Goal: Information Seeking & Learning: Learn about a topic

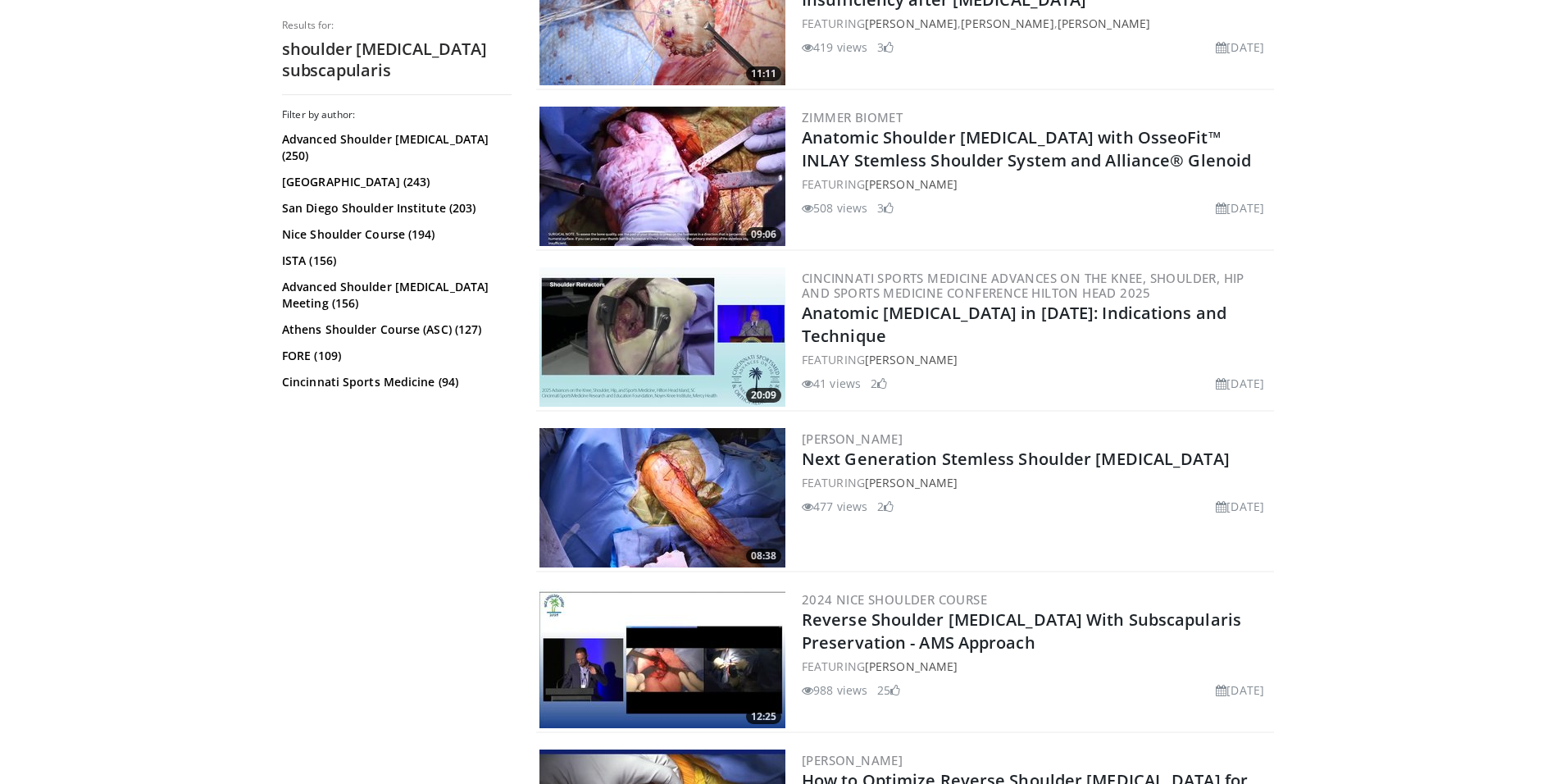
scroll to position [1418, 0]
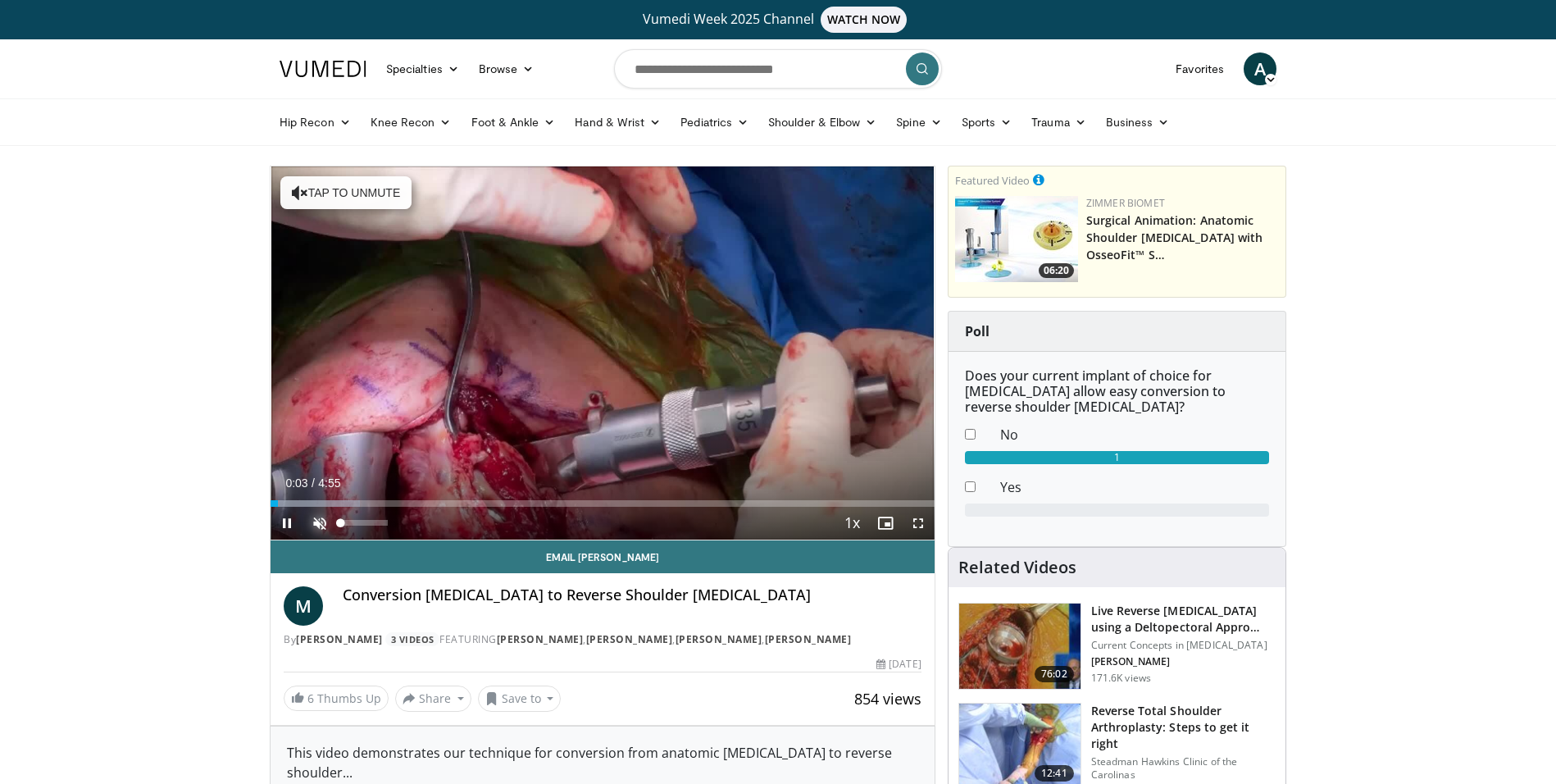
click at [319, 521] on span "Video Player" at bounding box center [320, 523] width 33 height 33
click at [924, 523] on span "Video Player" at bounding box center [918, 523] width 33 height 33
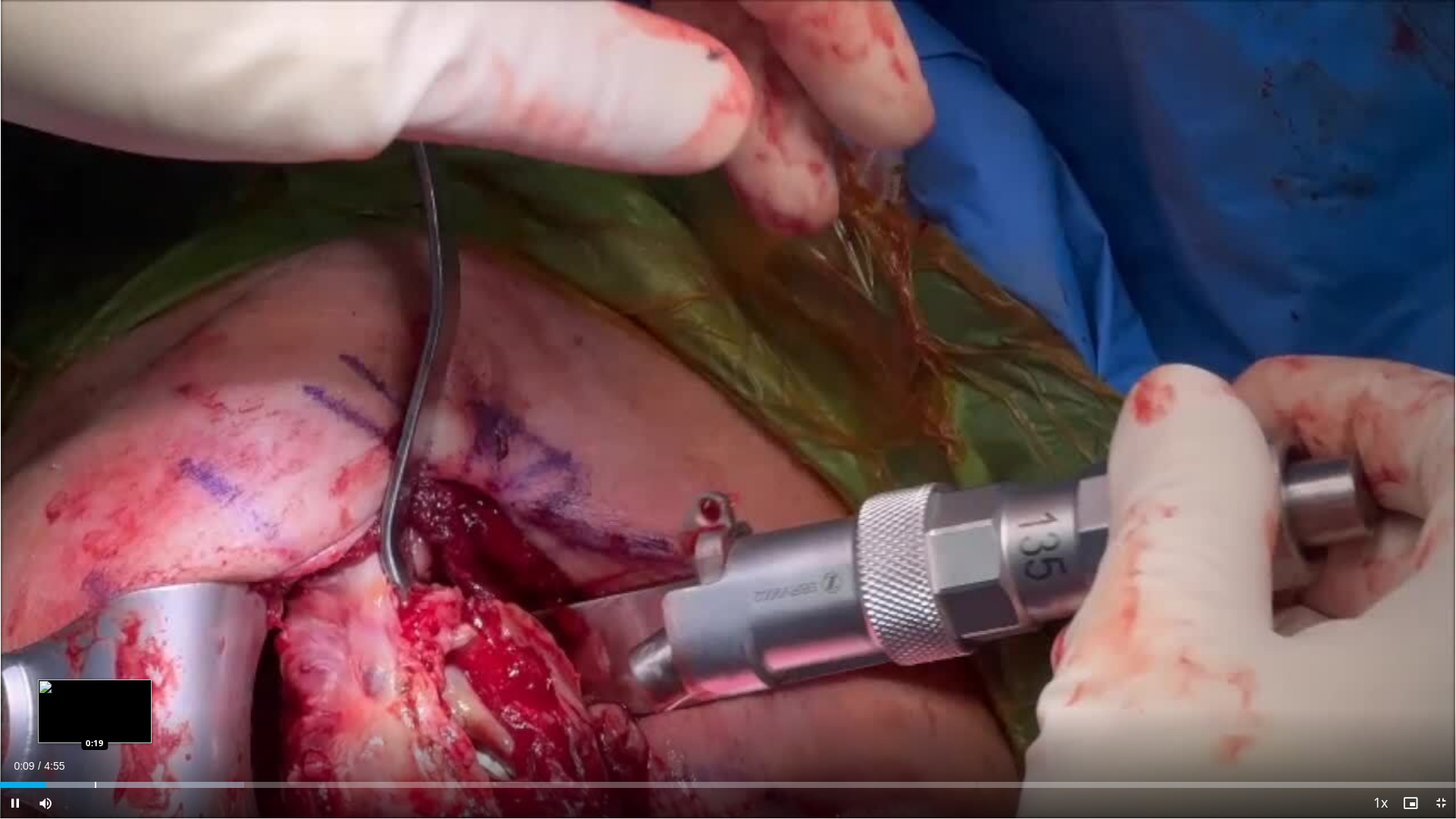
click at [95, 724] on div "Progress Bar" at bounding box center [96, 784] width 2 height 6
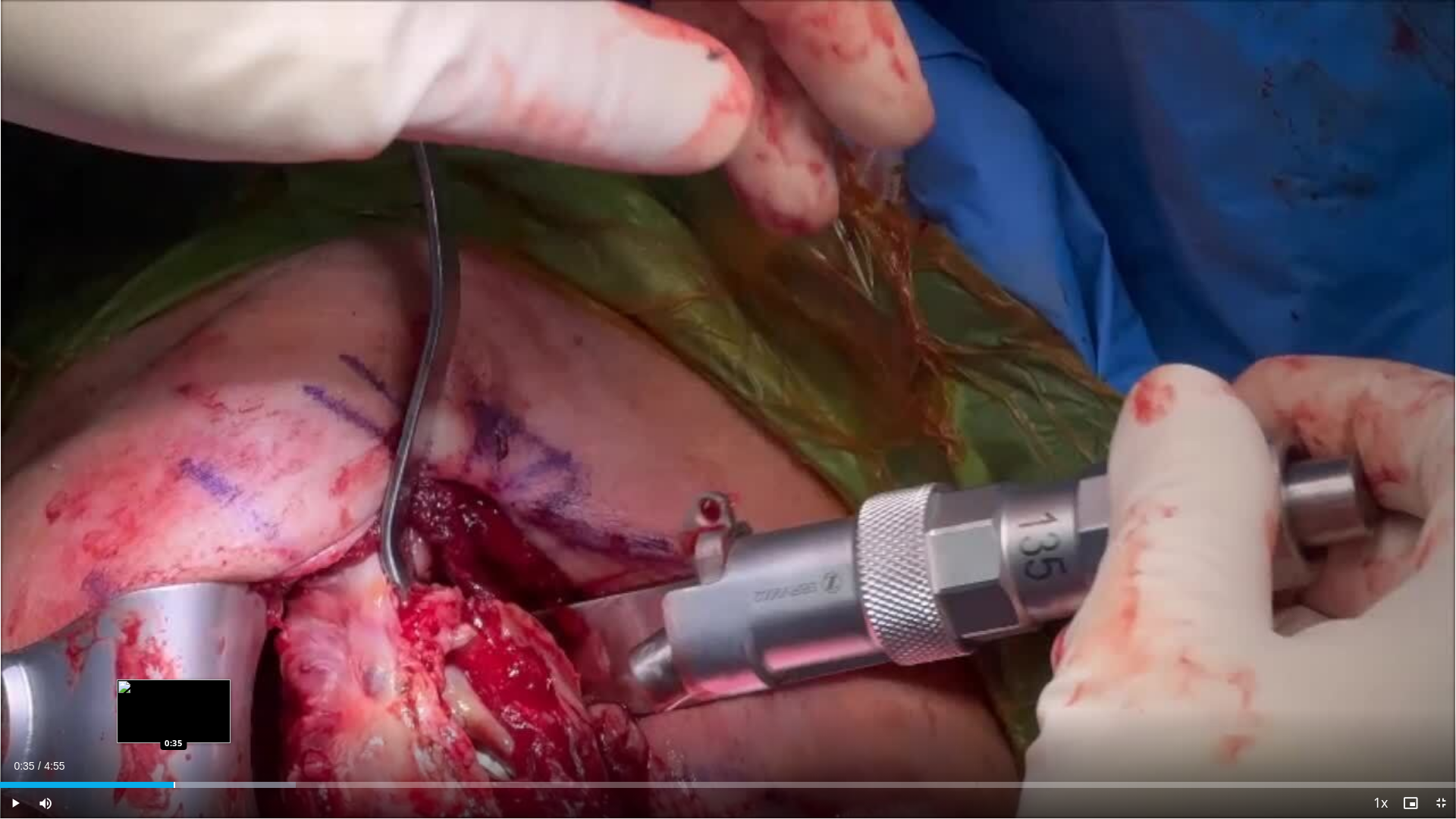
click at [174, 724] on div "Progress Bar" at bounding box center [174, 784] width 2 height 6
click at [245, 724] on div "Progress Bar" at bounding box center [245, 784] width 2 height 6
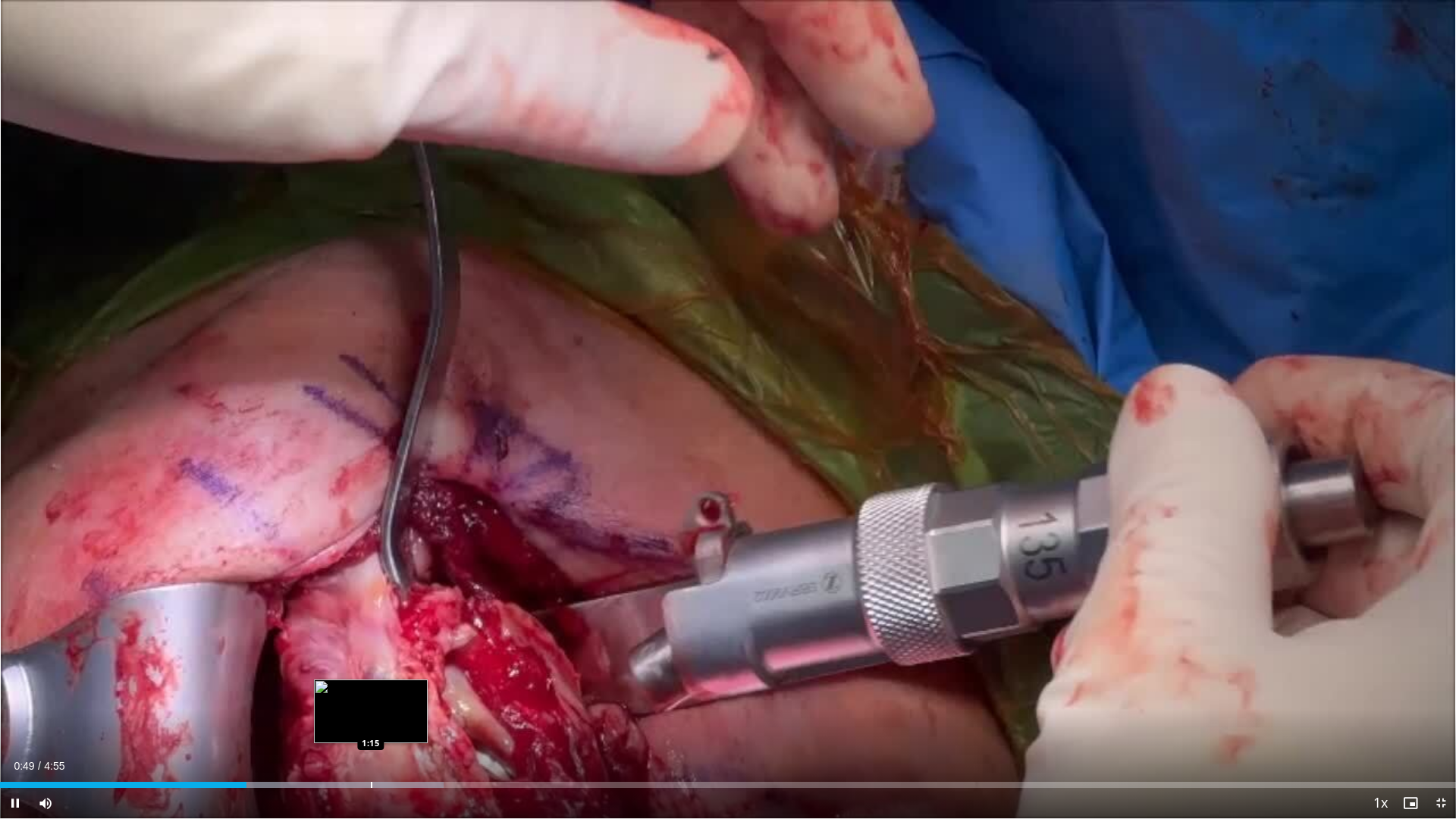
click at [371, 724] on div "Loaded : 30.49% 0:50 1:15" at bounding box center [728, 780] width 1456 height 14
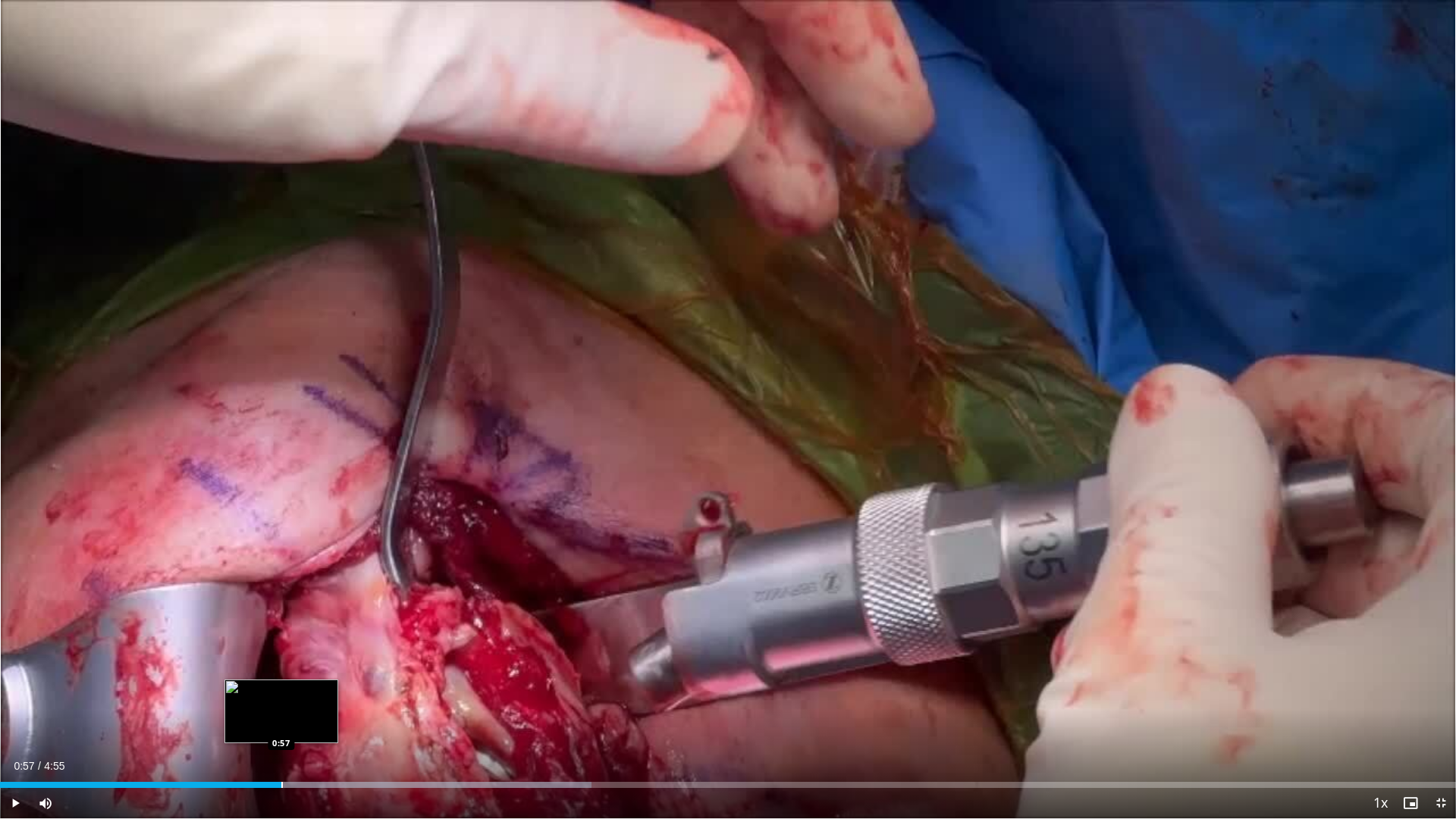
click at [282, 724] on div "Progress Bar" at bounding box center [282, 784] width 2 height 6
click at [327, 724] on div "Progress Bar" at bounding box center [328, 784] width 2 height 6
click at [319, 724] on div "Progress Bar" at bounding box center [320, 784] width 2 height 6
click at [303, 724] on div "Progress Bar" at bounding box center [304, 784] width 2 height 6
click at [283, 724] on div "Progress Bar" at bounding box center [284, 784] width 2 height 6
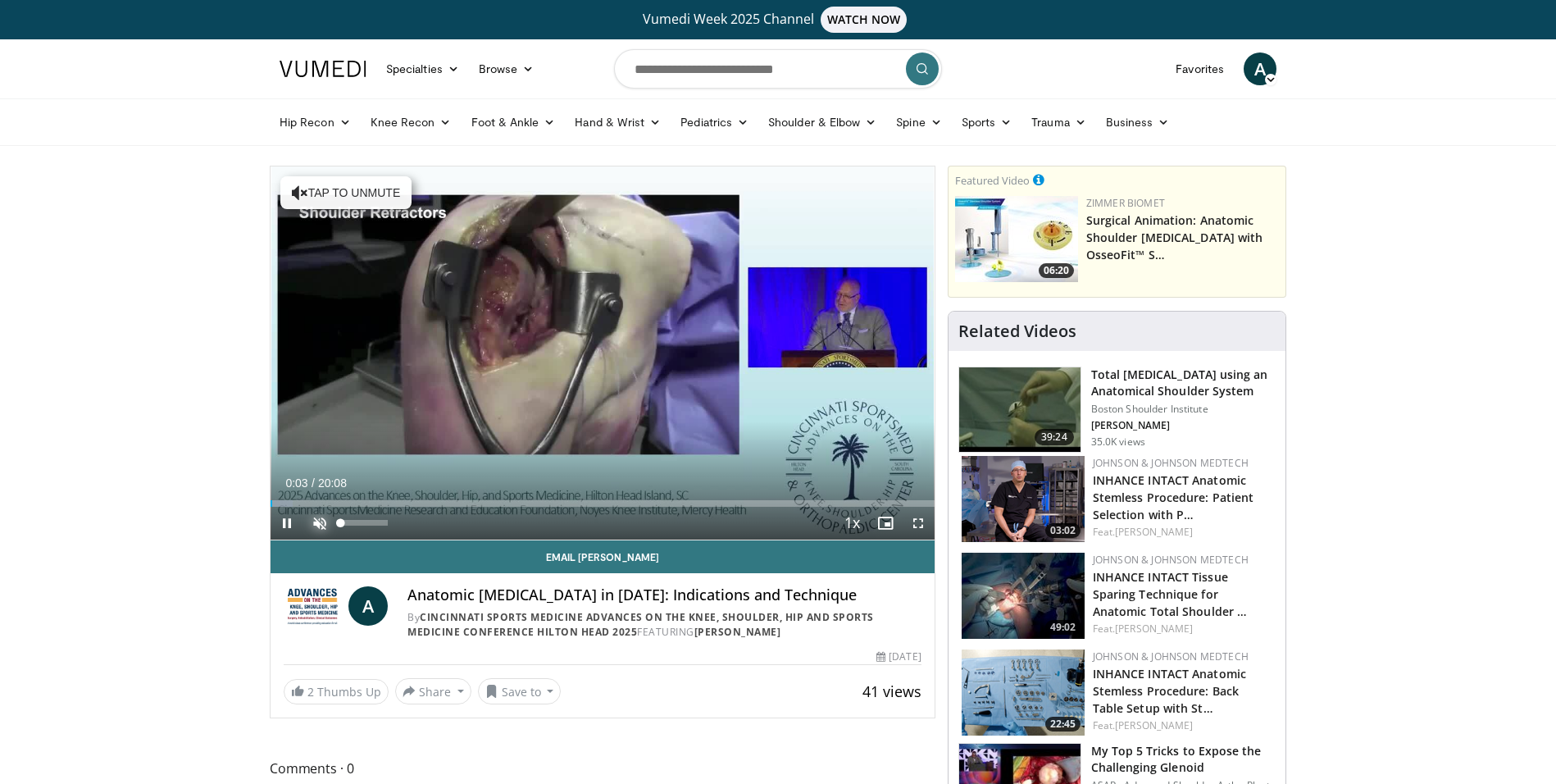
click at [332, 520] on span "Video Player" at bounding box center [320, 523] width 33 height 33
click at [921, 524] on span "Video Player" at bounding box center [918, 523] width 33 height 33
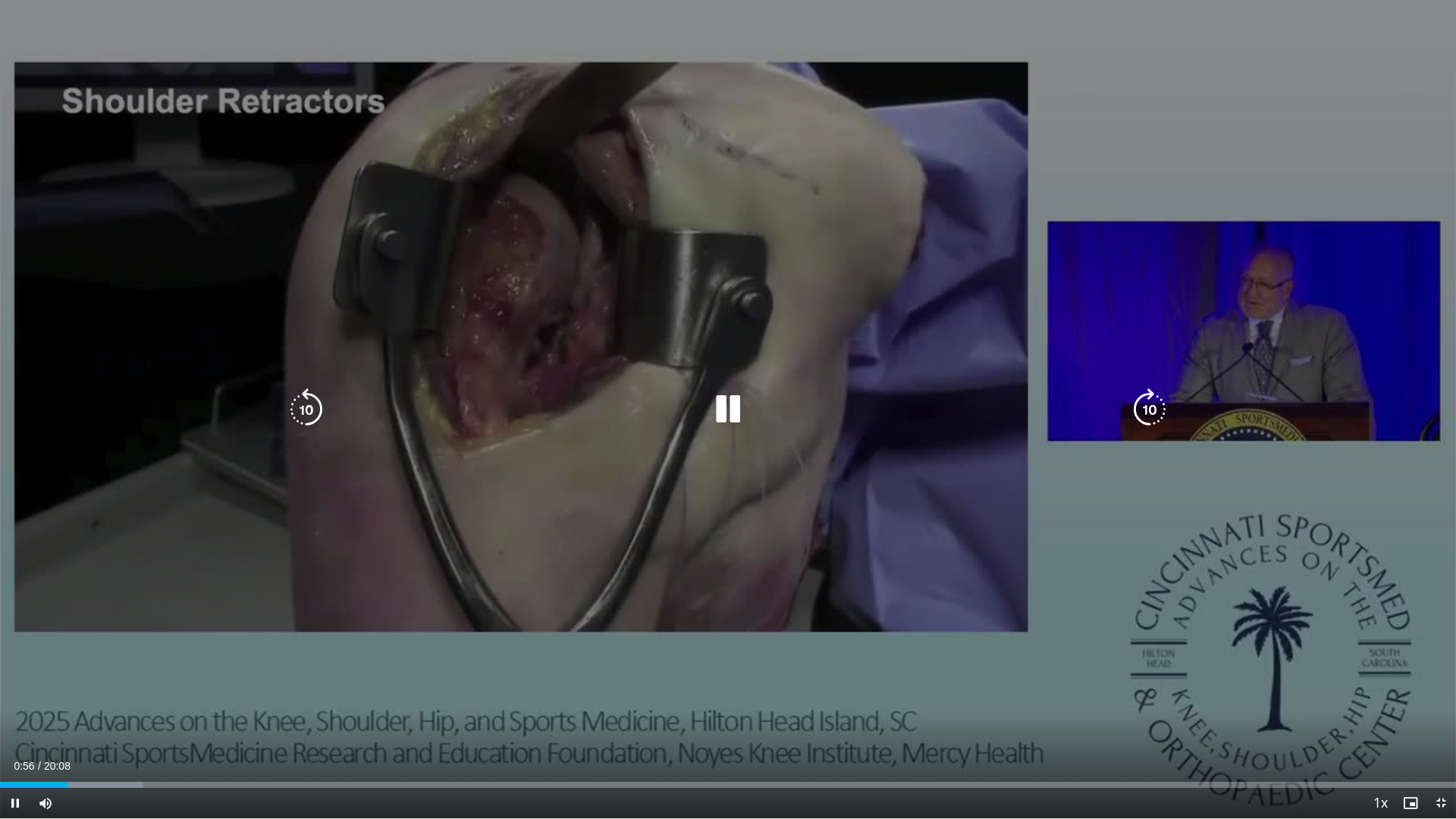
click at [302, 412] on icon "Video Player" at bounding box center [306, 409] width 43 height 43
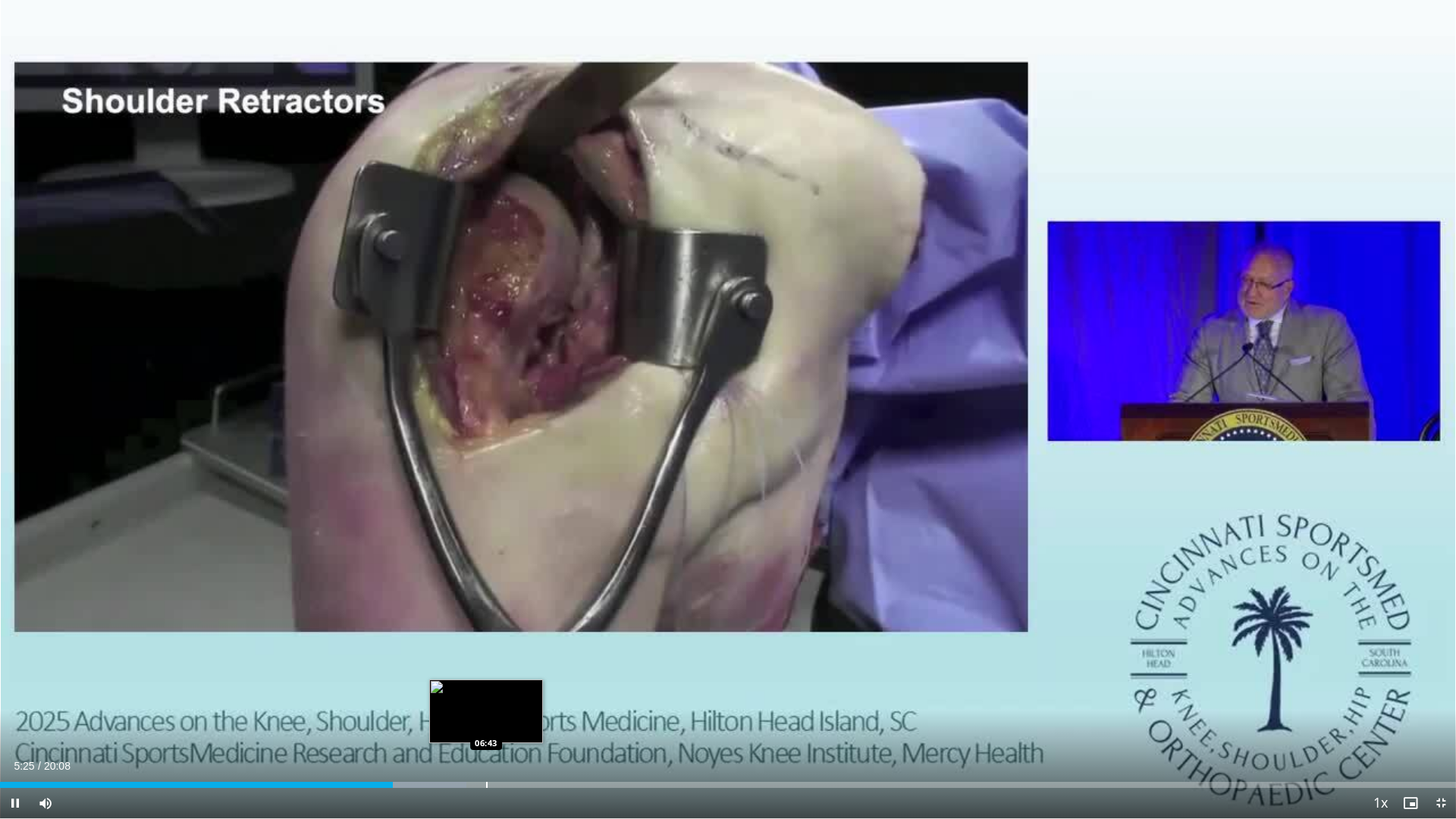
click at [486, 724] on div "Progress Bar" at bounding box center [487, 784] width 2 height 6
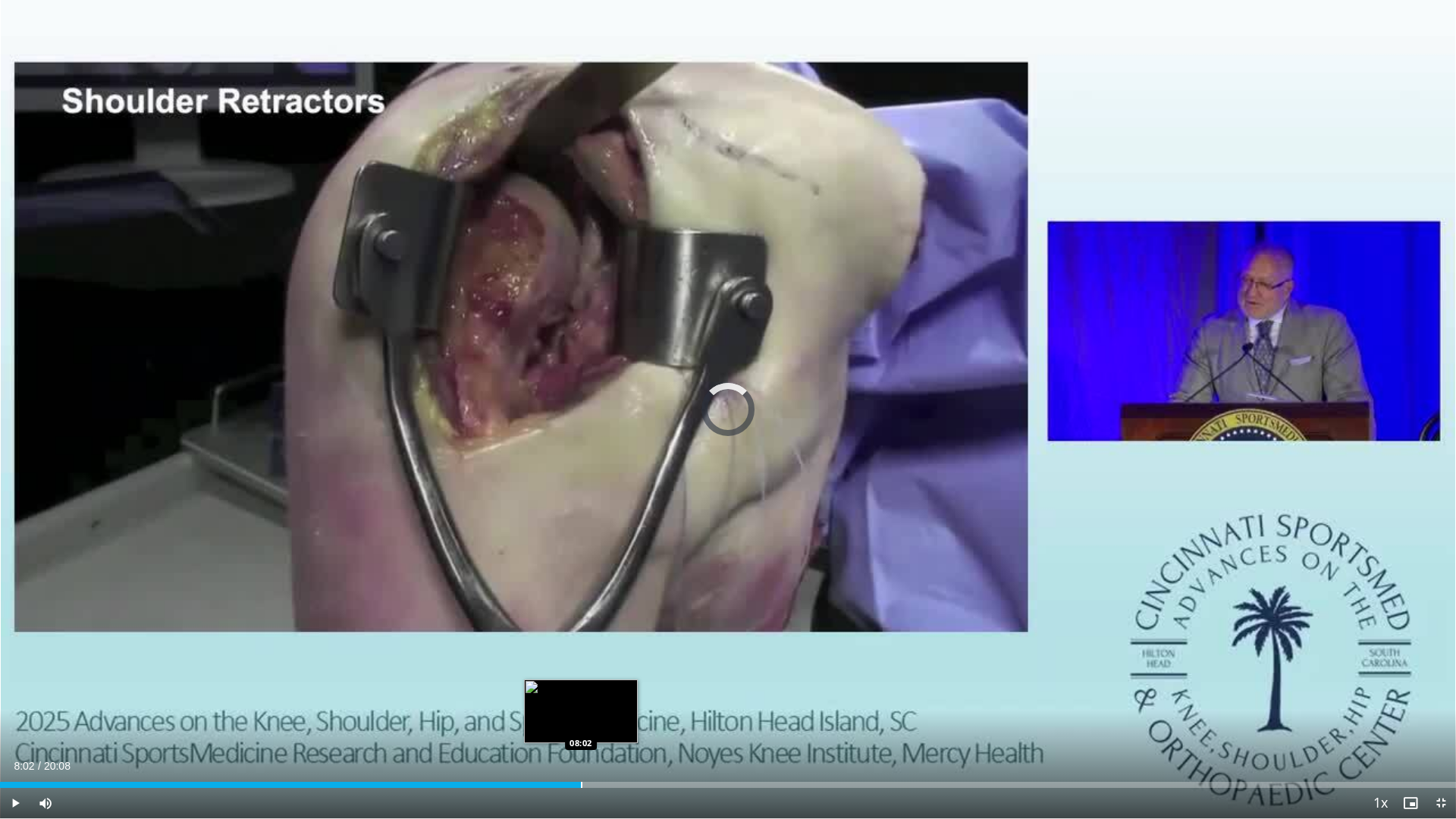
click at [580, 724] on div "Progress Bar" at bounding box center [581, 784] width 2 height 6
click at [576, 724] on div "Progress Bar" at bounding box center [576, 784] width 2 height 6
click at [544, 724] on div "Progress Bar" at bounding box center [545, 784] width 2 height 6
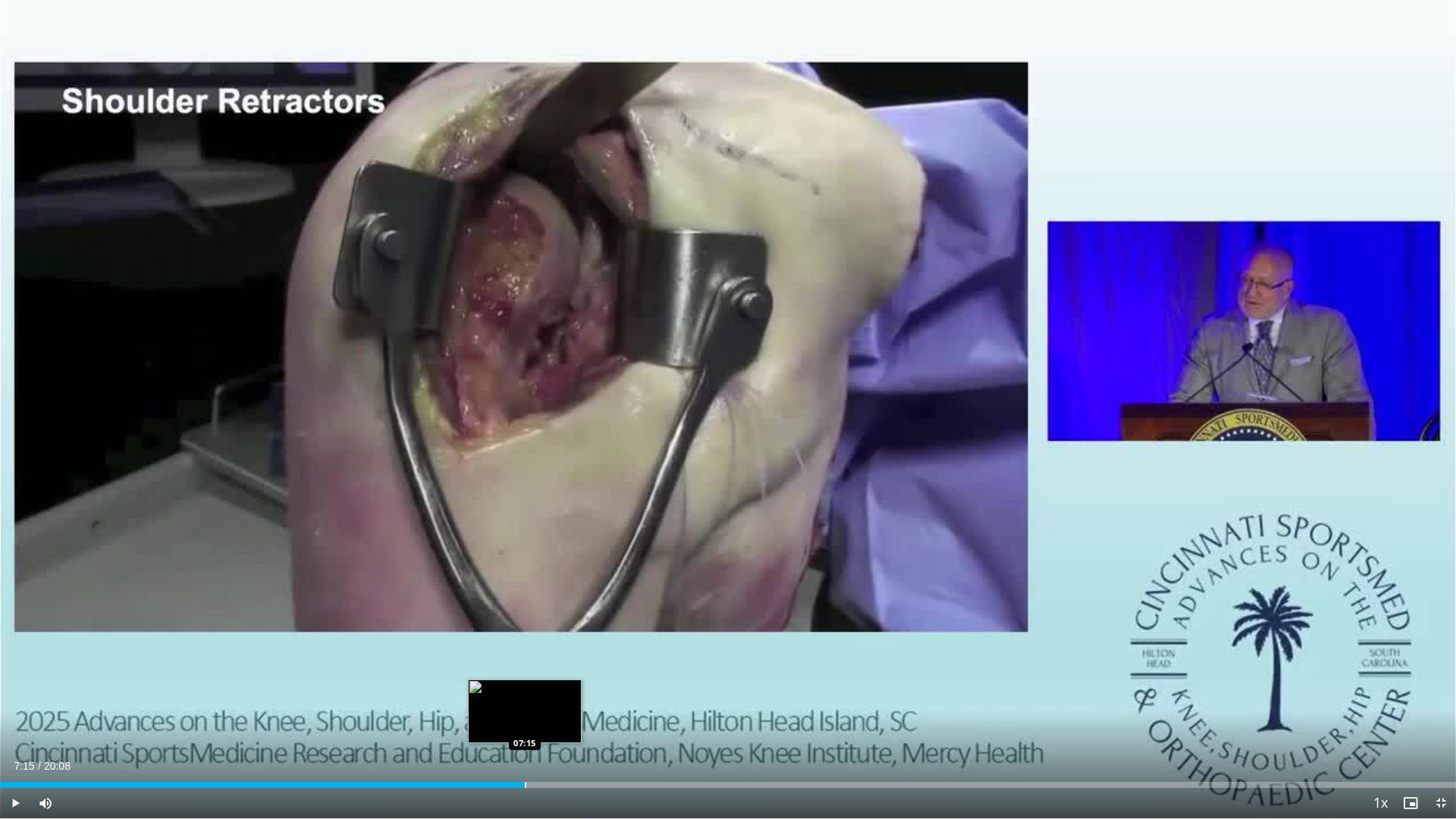
click at [525, 724] on div "Progress Bar" at bounding box center [526, 784] width 2 height 6
click at [505, 724] on div "Progress Bar" at bounding box center [506, 784] width 2 height 6
click at [465, 724] on div "Loaded : 40.55% 07:09 06:25" at bounding box center [728, 780] width 1456 height 14
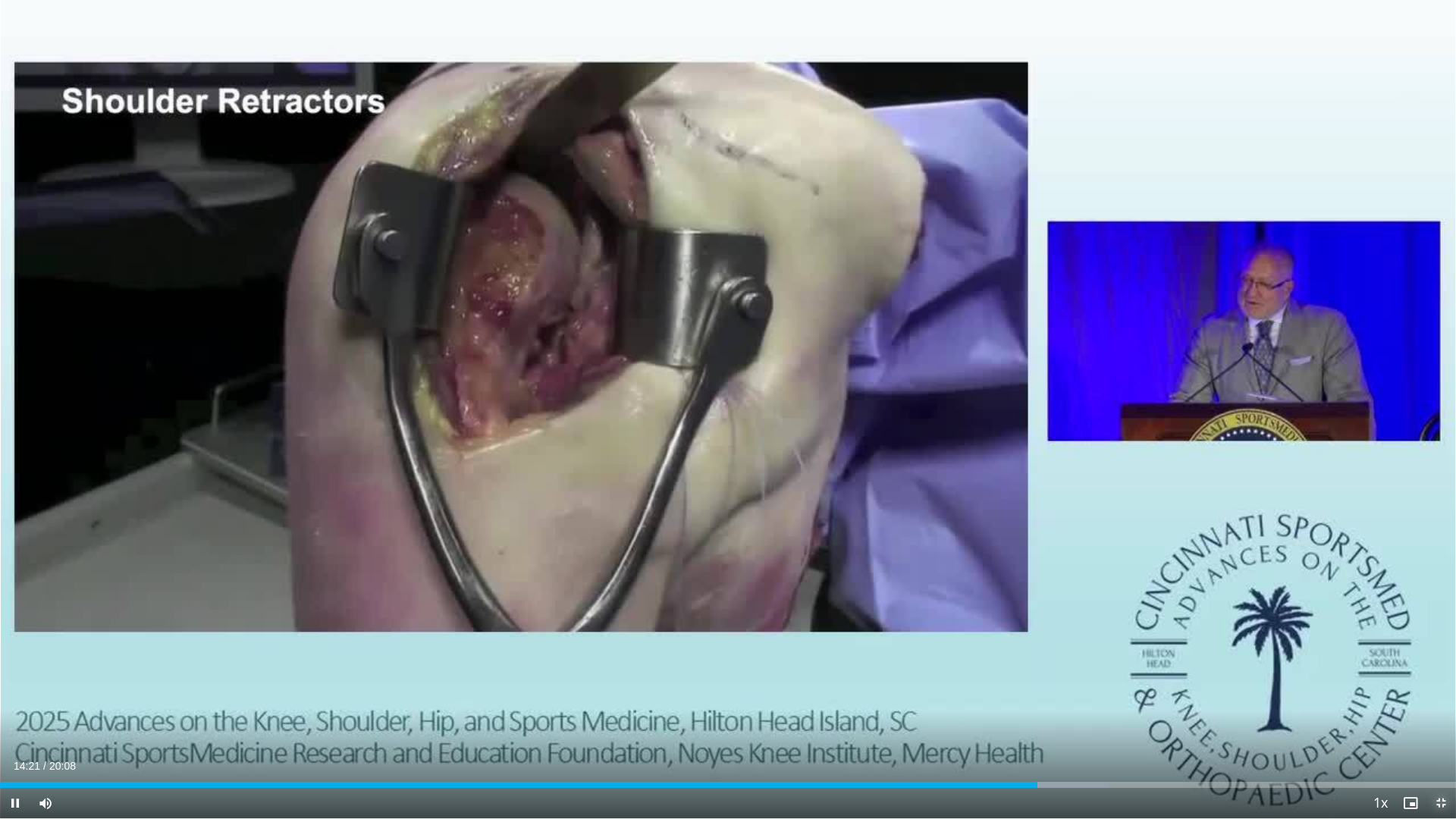
click at [1438, 724] on span "Video Player" at bounding box center [1441, 803] width 31 height 31
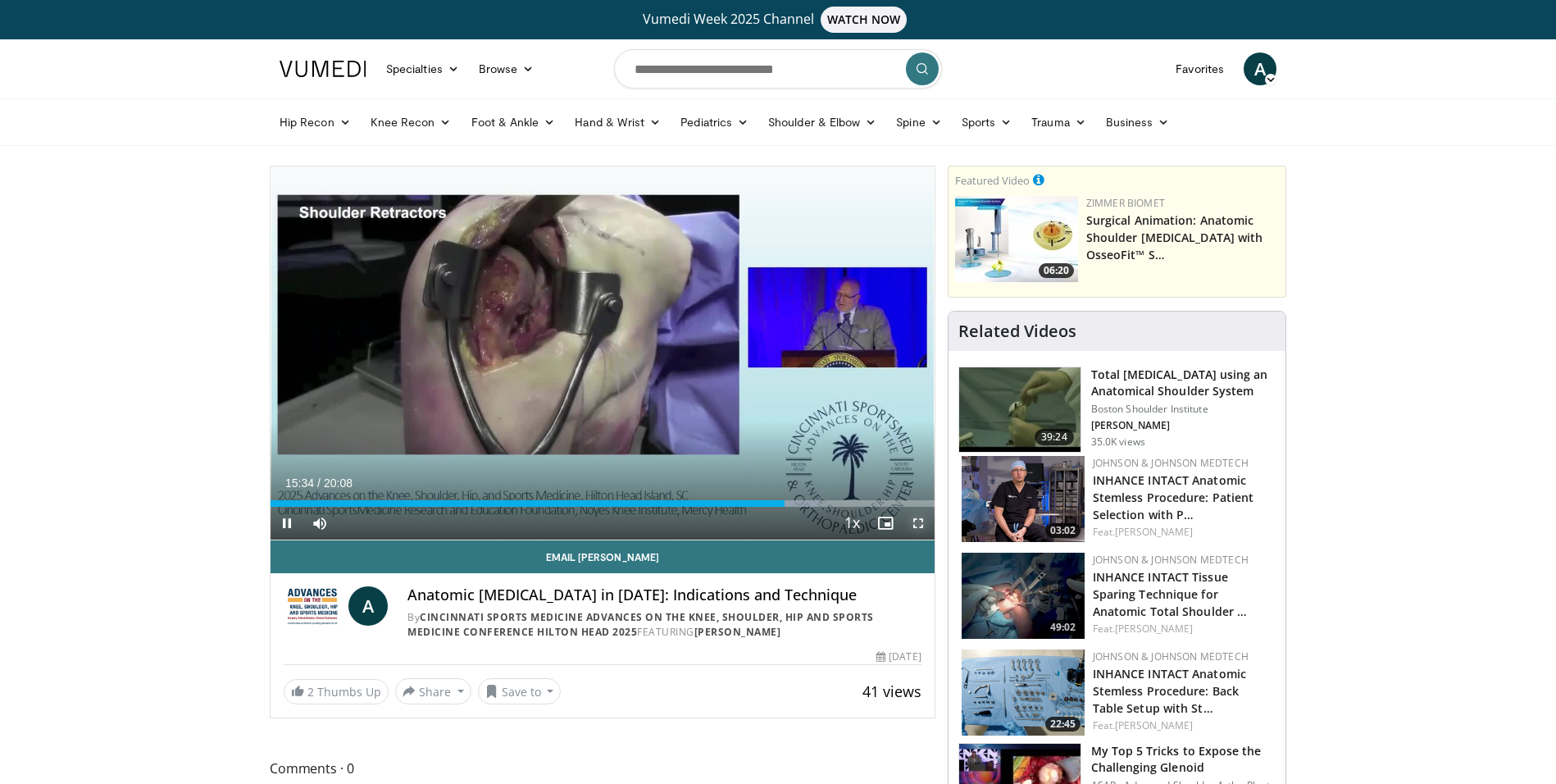
click at [916, 523] on span "Video Player" at bounding box center [918, 523] width 33 height 33
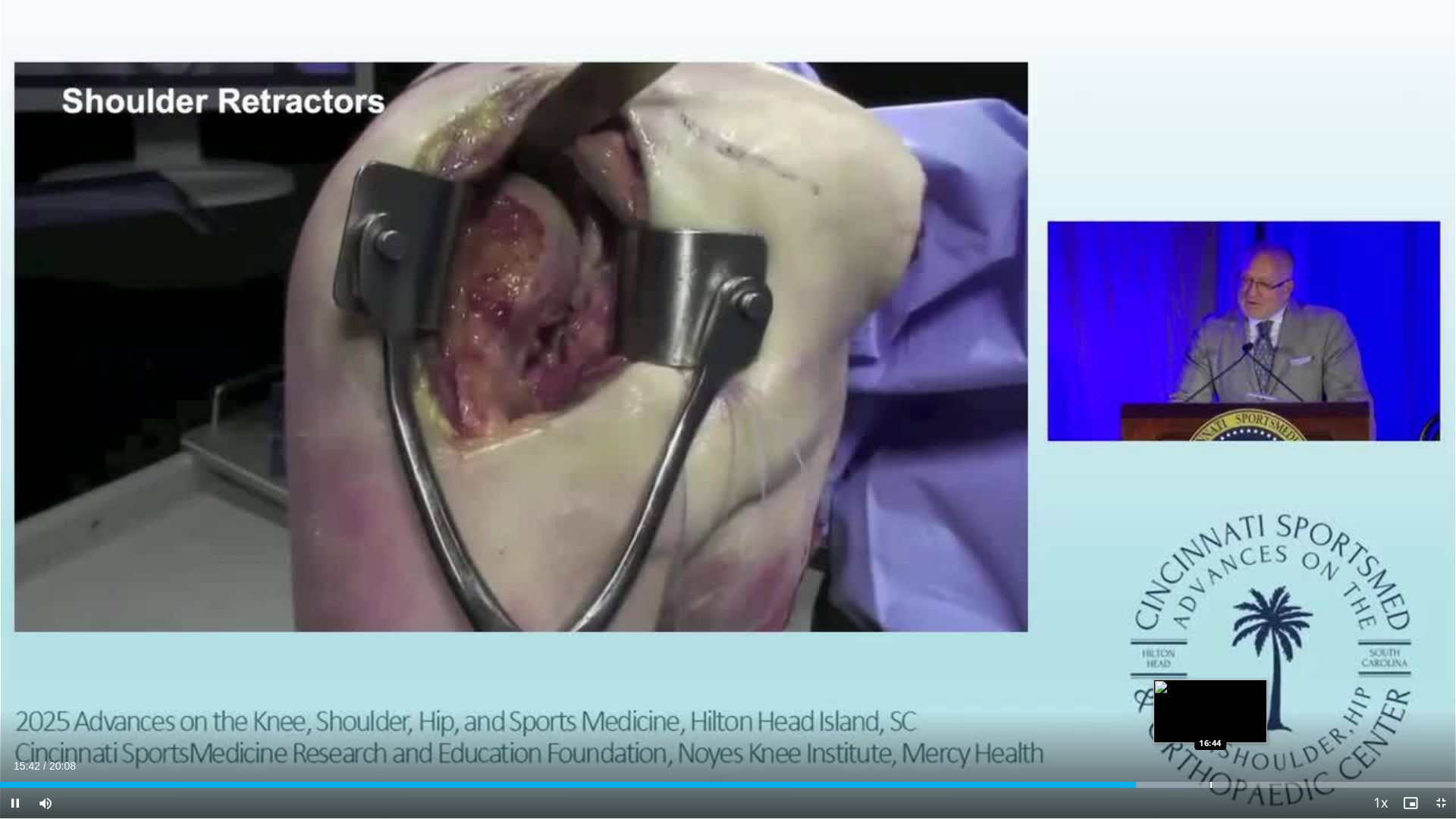
click at [1210, 724] on div "Loaded : 83.59% 15:42 16:44" at bounding box center [728, 780] width 1456 height 14
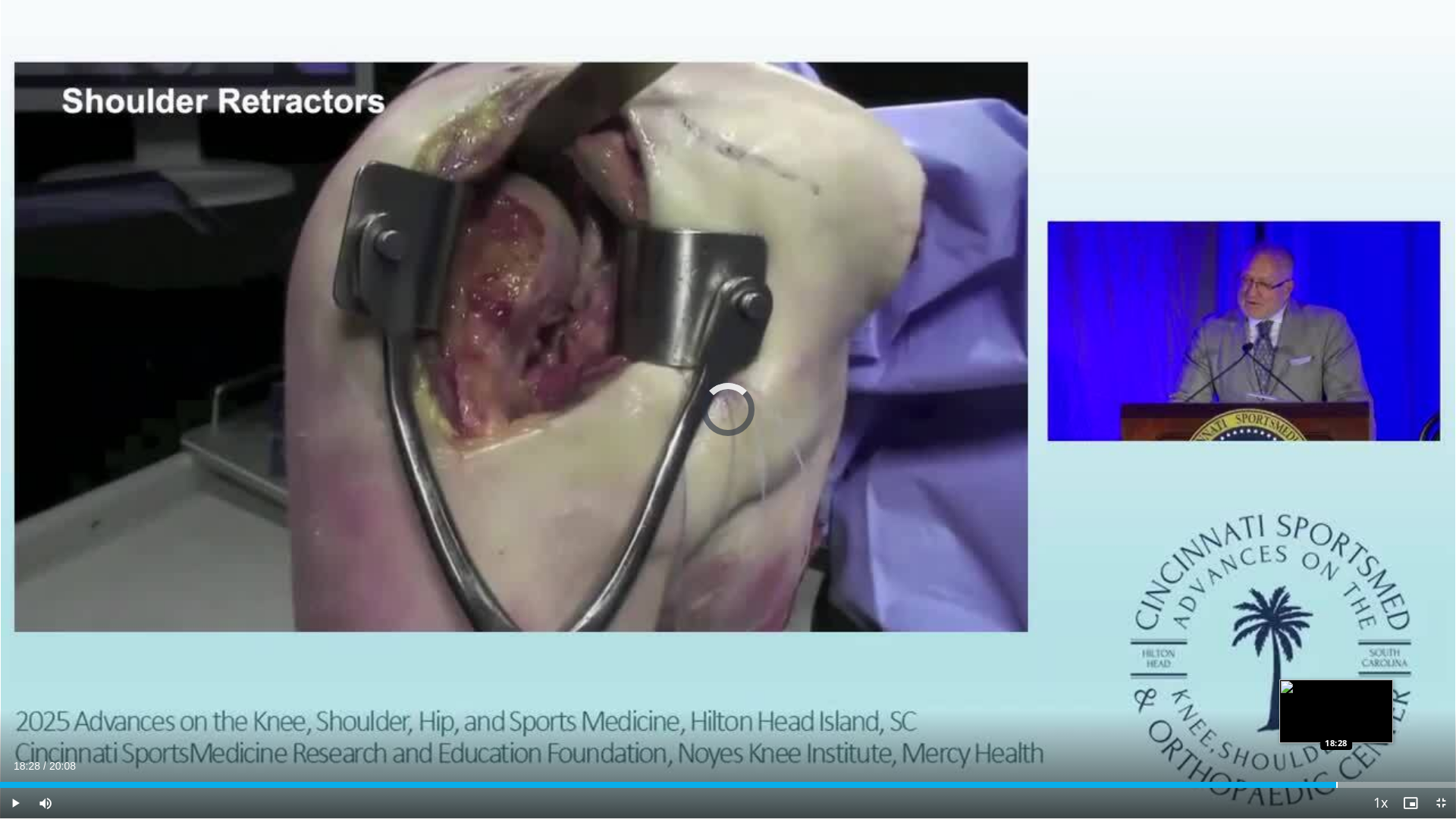
click at [1336, 724] on div "Progress Bar" at bounding box center [1337, 784] width 2 height 6
click at [1438, 724] on span "Video Player" at bounding box center [1441, 803] width 31 height 31
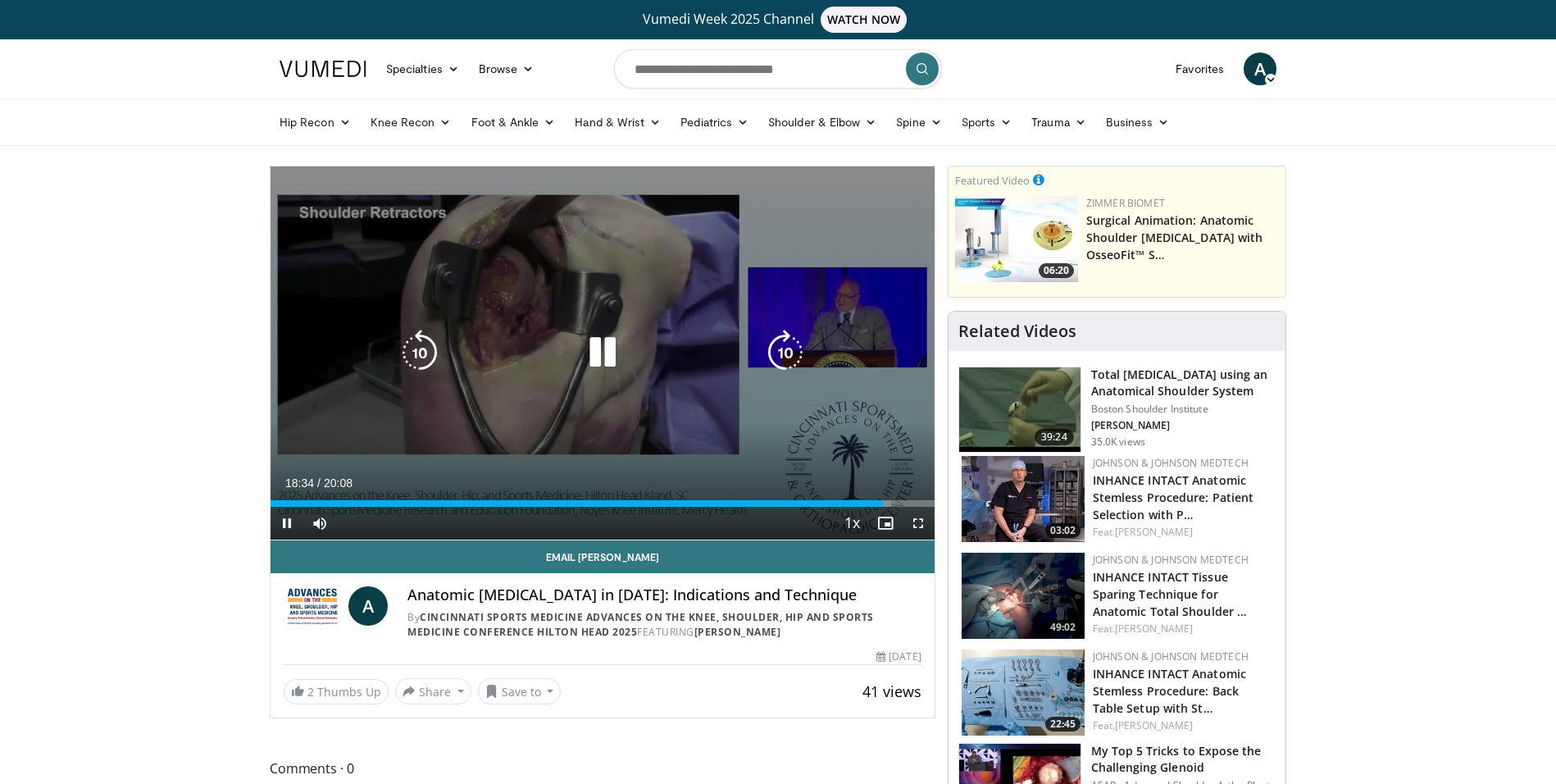
click at [599, 353] on icon "Video Player" at bounding box center [602, 352] width 46 height 46
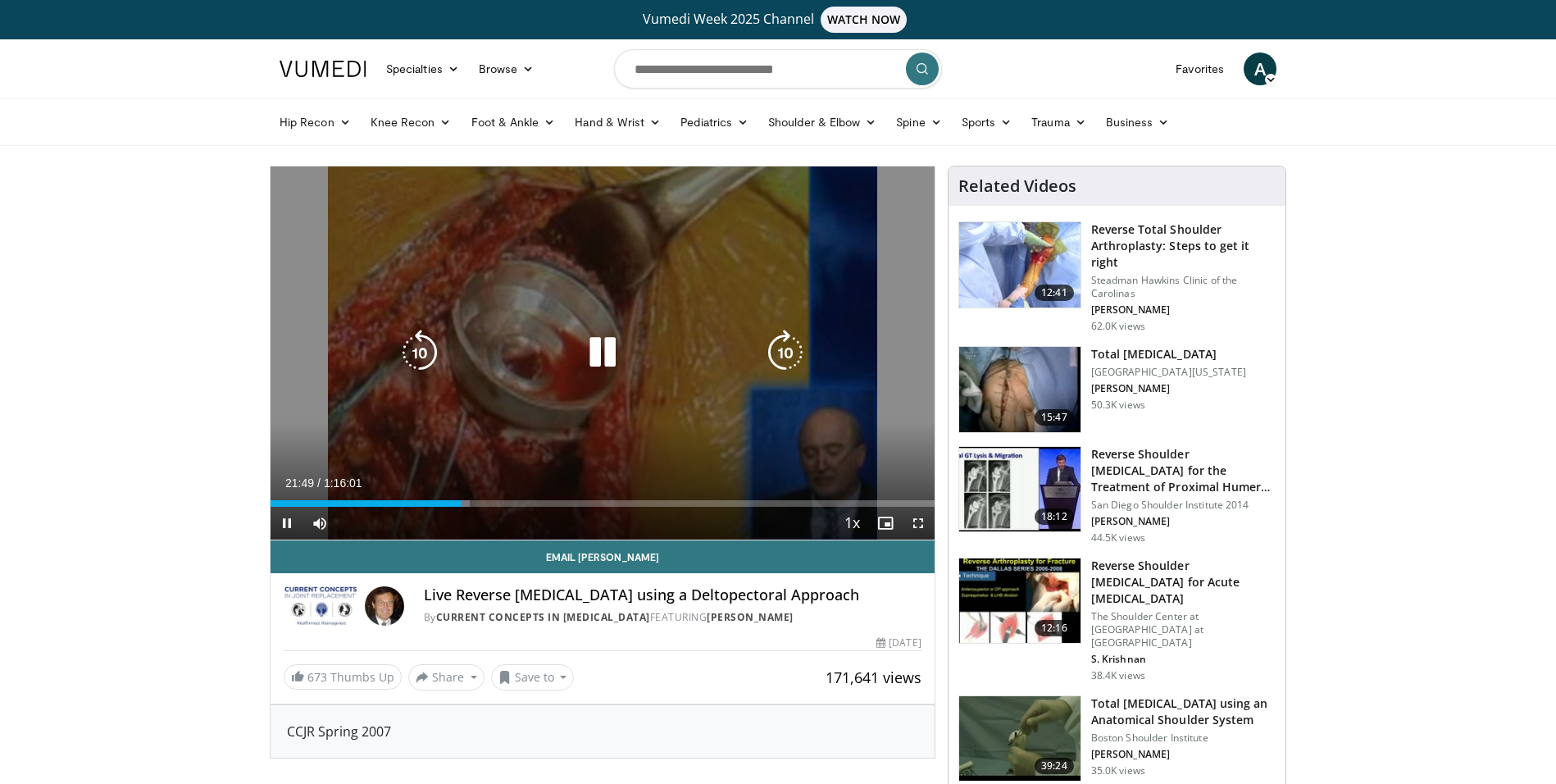
click at [605, 366] on icon "Video Player" at bounding box center [602, 352] width 46 height 46
